Goal: Task Accomplishment & Management: Complete application form

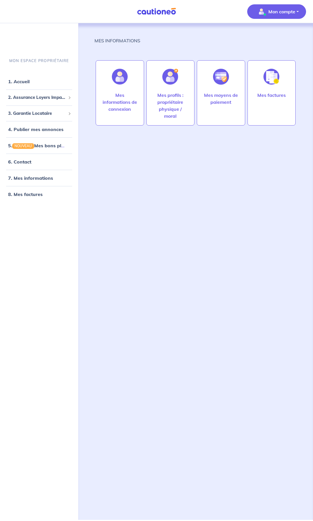
click at [282, 11] on p "Mon compte" at bounding box center [282, 11] width 27 height 7
click at [276, 38] on link "Mes informations" at bounding box center [271, 35] width 47 height 9
click at [49, 113] on span "3. Garantie Locataire" at bounding box center [37, 113] width 58 height 7
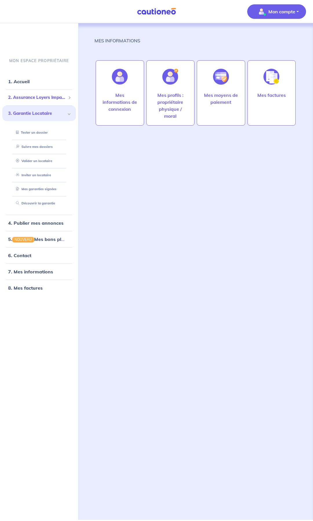
click at [49, 97] on span "2. Assurance Loyers Impayés" at bounding box center [37, 97] width 58 height 7
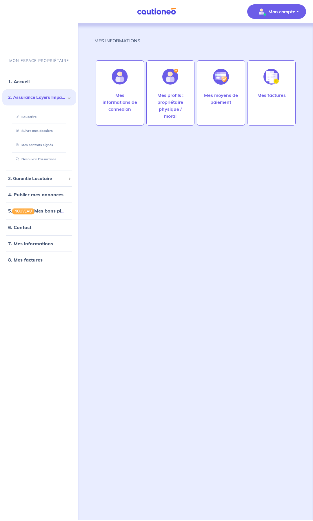
click at [49, 97] on span "2. Assurance Loyers Impayés" at bounding box center [37, 97] width 58 height 7
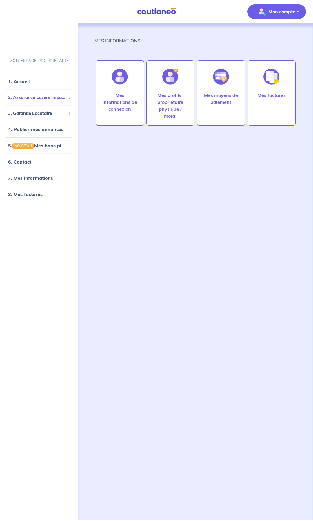
click at [49, 97] on span "2. Assurance Loyers Impayés" at bounding box center [37, 97] width 58 height 7
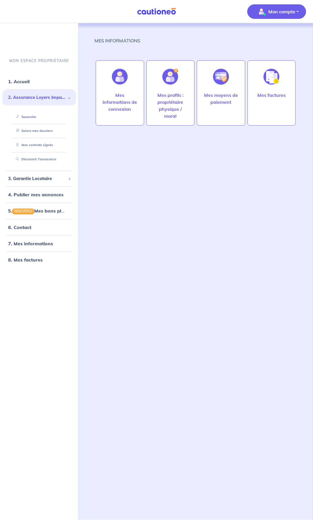
click at [30, 119] on link "Souscrire" at bounding box center [25, 117] width 22 height 4
click at [30, 131] on link "Suivre mes dossiers" at bounding box center [33, 131] width 39 height 4
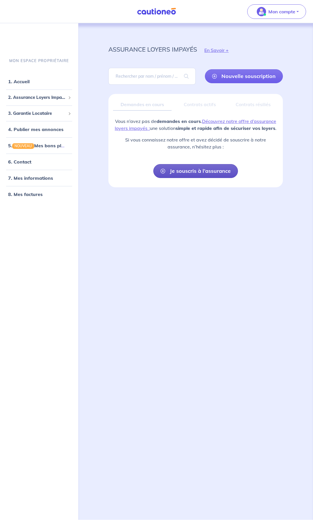
click at [210, 172] on link "Je souscris à l’assurance" at bounding box center [195, 171] width 85 height 14
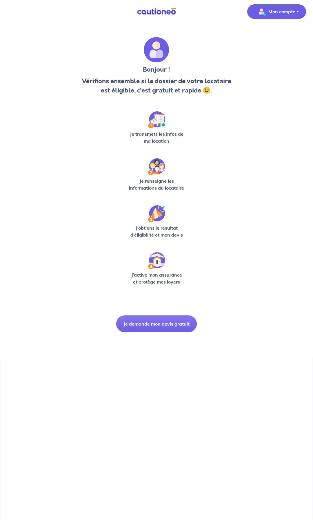
click at [261, 13] on img "button" at bounding box center [261, 11] width 9 height 9
click at [262, 37] on link "Mes informations" at bounding box center [271, 35] width 47 height 9
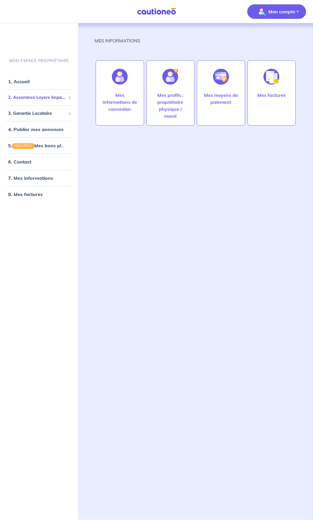
click at [46, 98] on span "2. Assurance Loyers Impayés" at bounding box center [37, 97] width 58 height 7
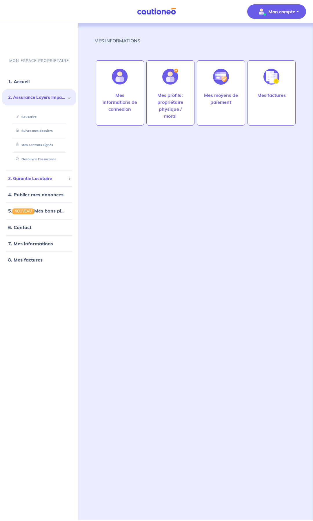
click at [48, 180] on span "3. Garantie Locataire" at bounding box center [37, 178] width 58 height 7
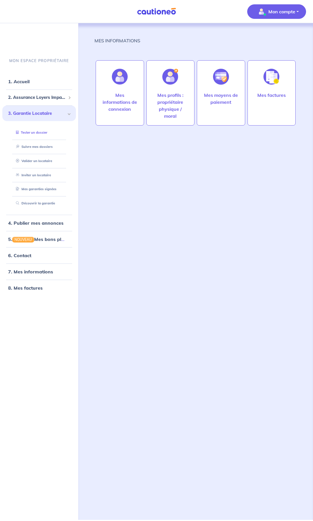
click at [39, 132] on link "Tester un dossier" at bounding box center [31, 132] width 34 height 4
click at [53, 113] on span "3. Garantie Locataire" at bounding box center [37, 113] width 58 height 7
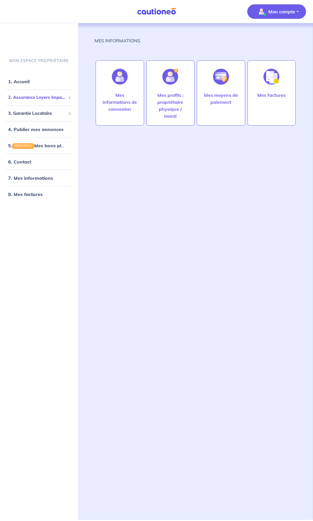
click at [59, 97] on span "2. Assurance Loyers Impayés" at bounding box center [37, 97] width 58 height 7
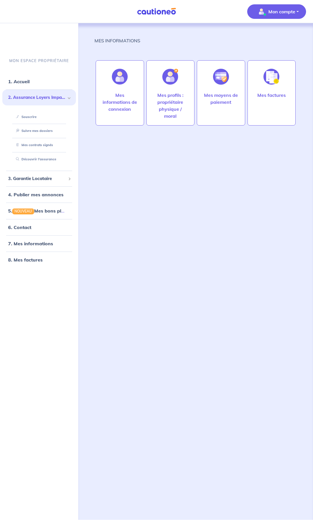
click at [58, 97] on span "2. Assurance Loyers Impayés" at bounding box center [37, 97] width 58 height 7
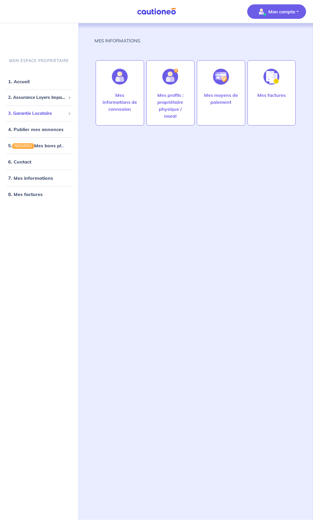
click at [60, 110] on span "3. Garantie Locataire" at bounding box center [37, 113] width 58 height 7
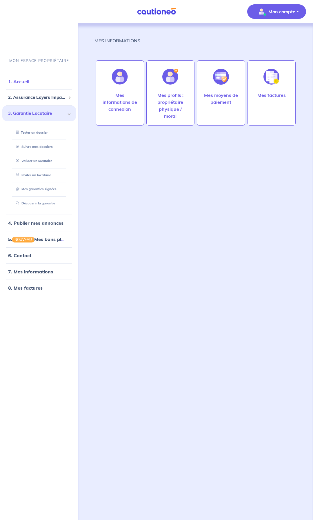
click at [28, 82] on link "1. Accueil" at bounding box center [18, 82] width 21 height 6
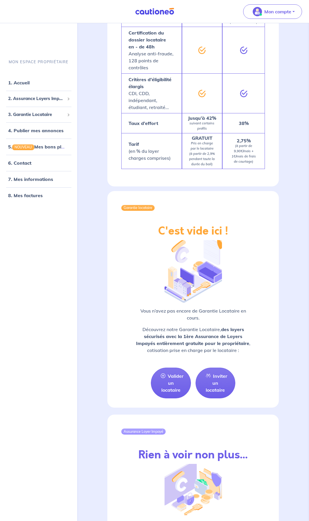
scroll to position [464, 0]
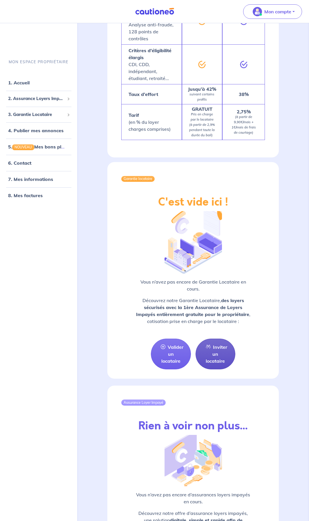
click at [220, 349] on link "Inviter un locataire" at bounding box center [215, 354] width 40 height 31
select select "FR"
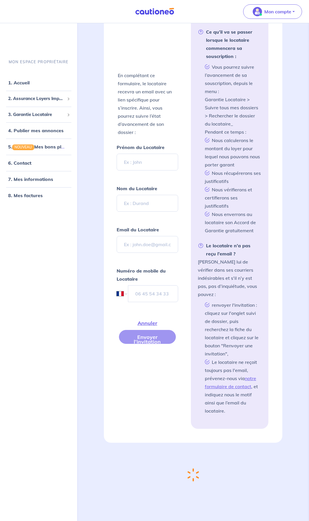
scroll to position [149, 0]
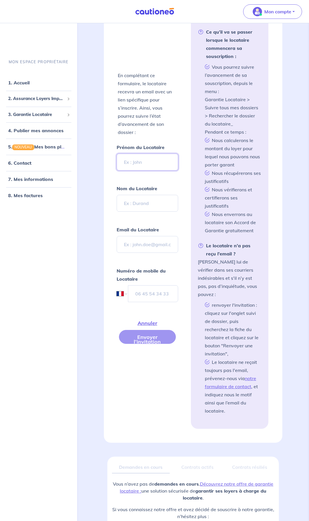
click at [135, 161] on input "Prénom du Locataire" at bounding box center [147, 162] width 61 height 17
click at [145, 162] on input "Prénom du Locataire" at bounding box center [147, 162] width 61 height 17
type input "H"
type input "[PERSON_NAME]"
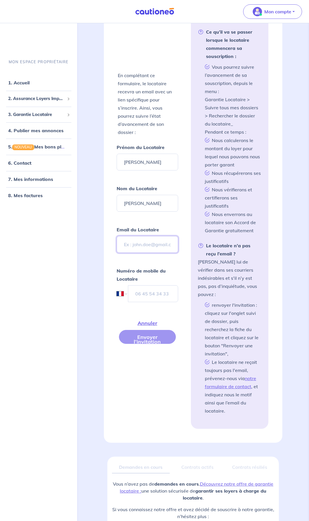
click at [145, 240] on input "Email du Locataire" at bounding box center [147, 244] width 61 height 17
type input "[PERSON_NAME][EMAIL_ADDRESS][PERSON_NAME][DOMAIN_NAME]"
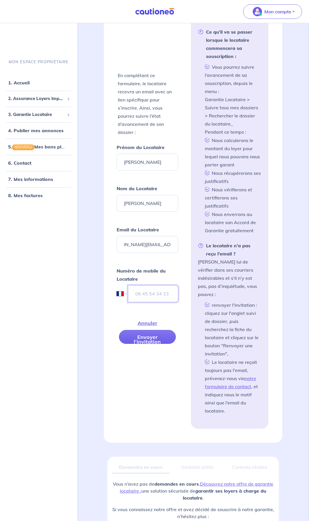
scroll to position [0, 0]
click at [150, 290] on input "tel" at bounding box center [153, 293] width 50 height 17
type input "07 83 60 32 70"
click at [151, 338] on button "Envoyer l’invitation" at bounding box center [147, 337] width 57 height 14
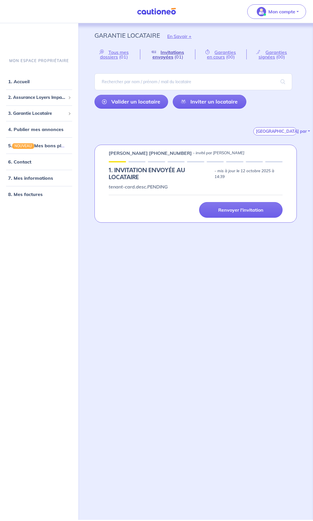
click at [171, 56] on span "Invitations envoyées" at bounding box center [169, 54] width 32 height 10
click at [115, 56] on span "Tous mes dossiers" at bounding box center [114, 54] width 29 height 10
